Goal: Find specific page/section: Find specific page/section

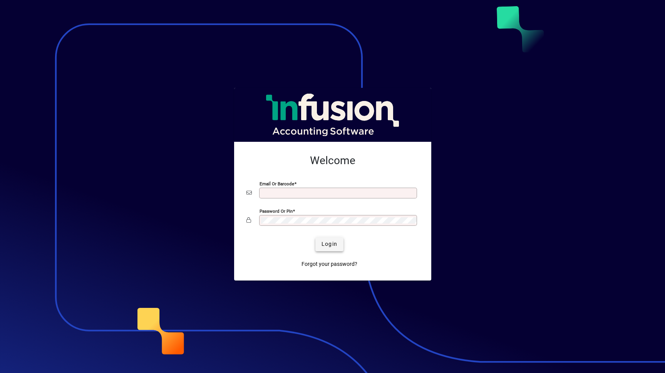
type input "**********"
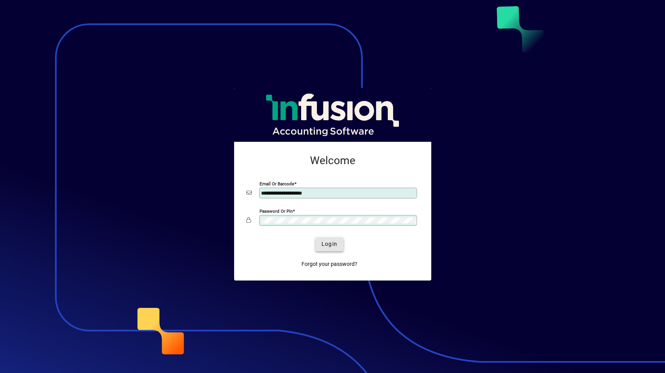
click at [336, 247] on span "Login" at bounding box center [330, 244] width 16 height 8
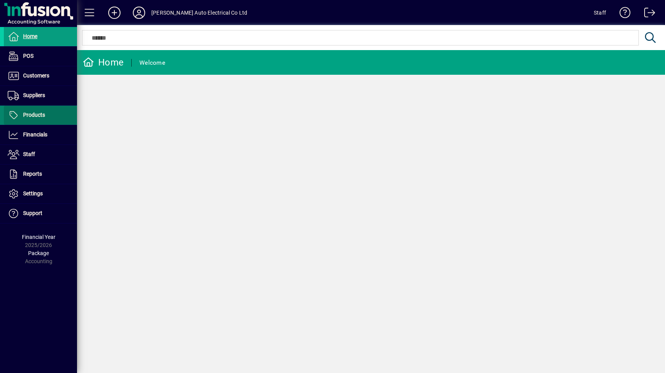
click at [44, 114] on span "Products" at bounding box center [34, 115] width 22 height 6
